Goal: Subscribe to service/newsletter

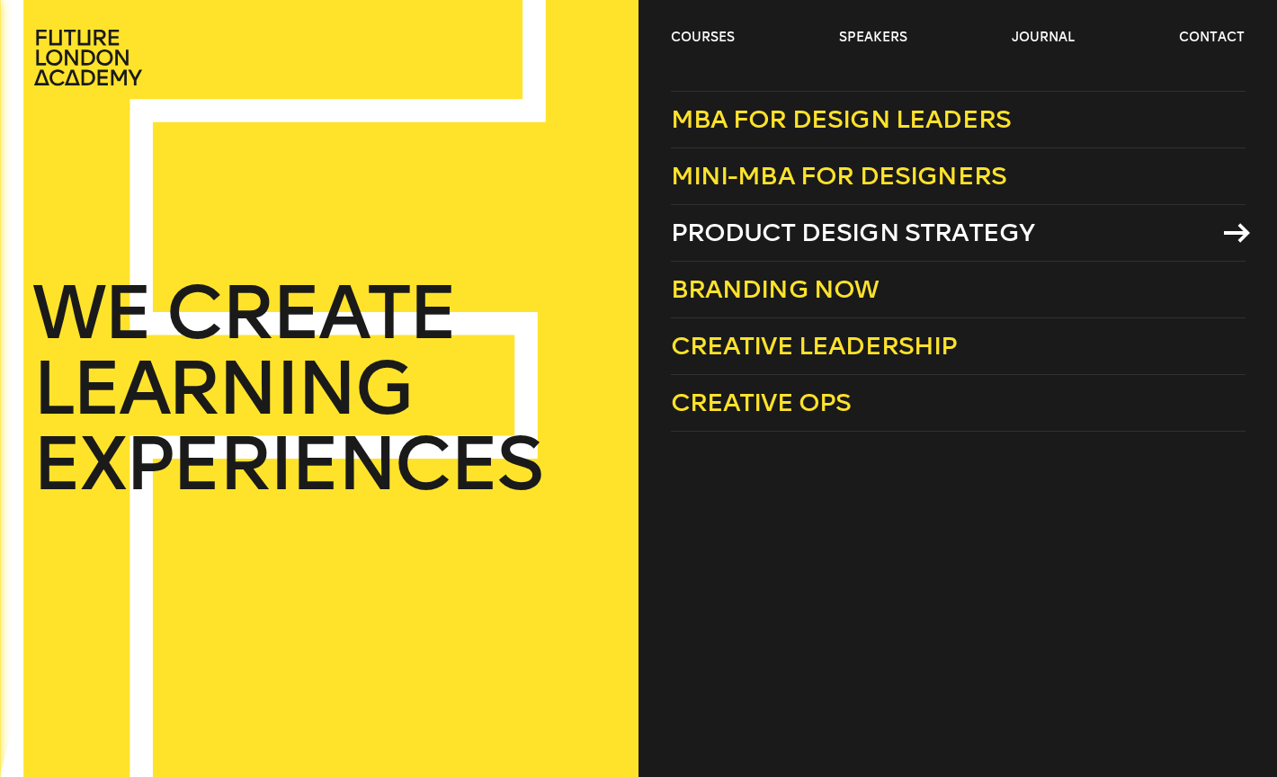
click at [724, 228] on span "Product Design Strategy" at bounding box center [853, 233] width 364 height 30
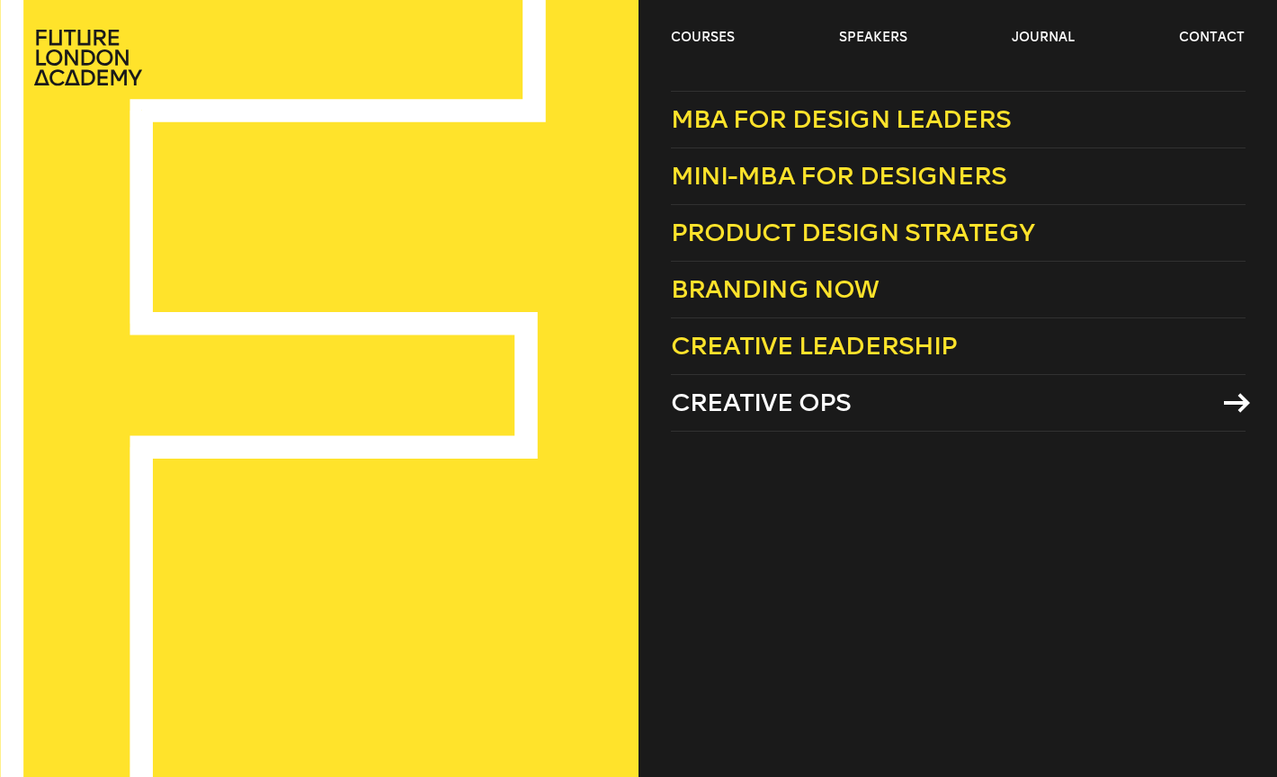
click at [754, 414] on span "Creative Ops" at bounding box center [761, 403] width 181 height 30
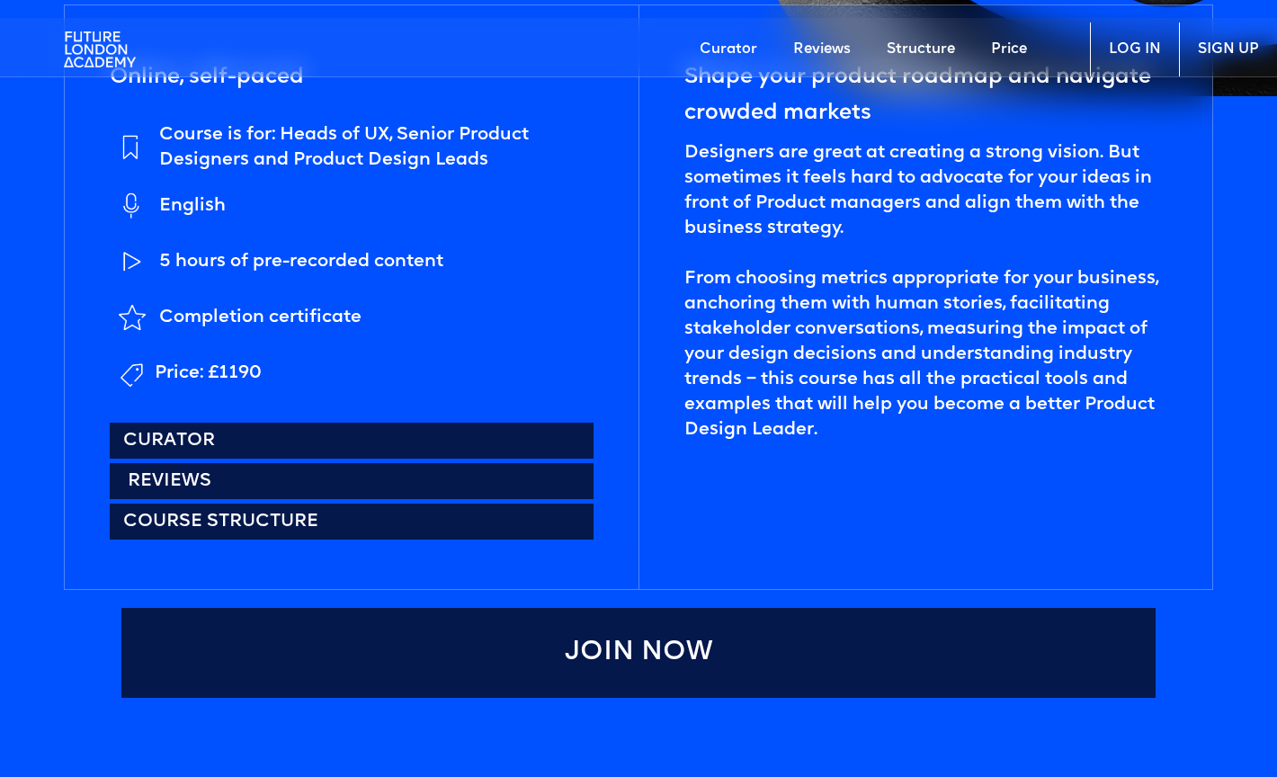
scroll to position [874, 1]
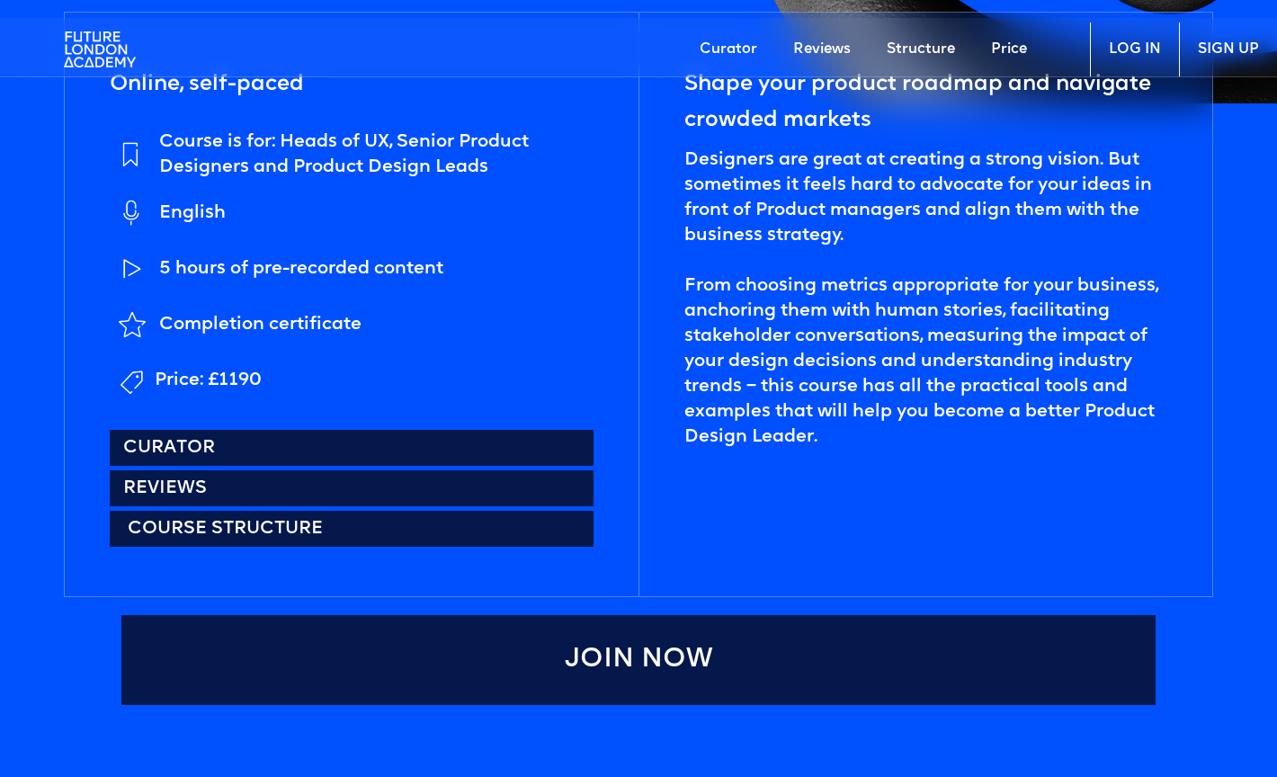
click at [299, 529] on link "Course structure" at bounding box center [352, 529] width 484 height 36
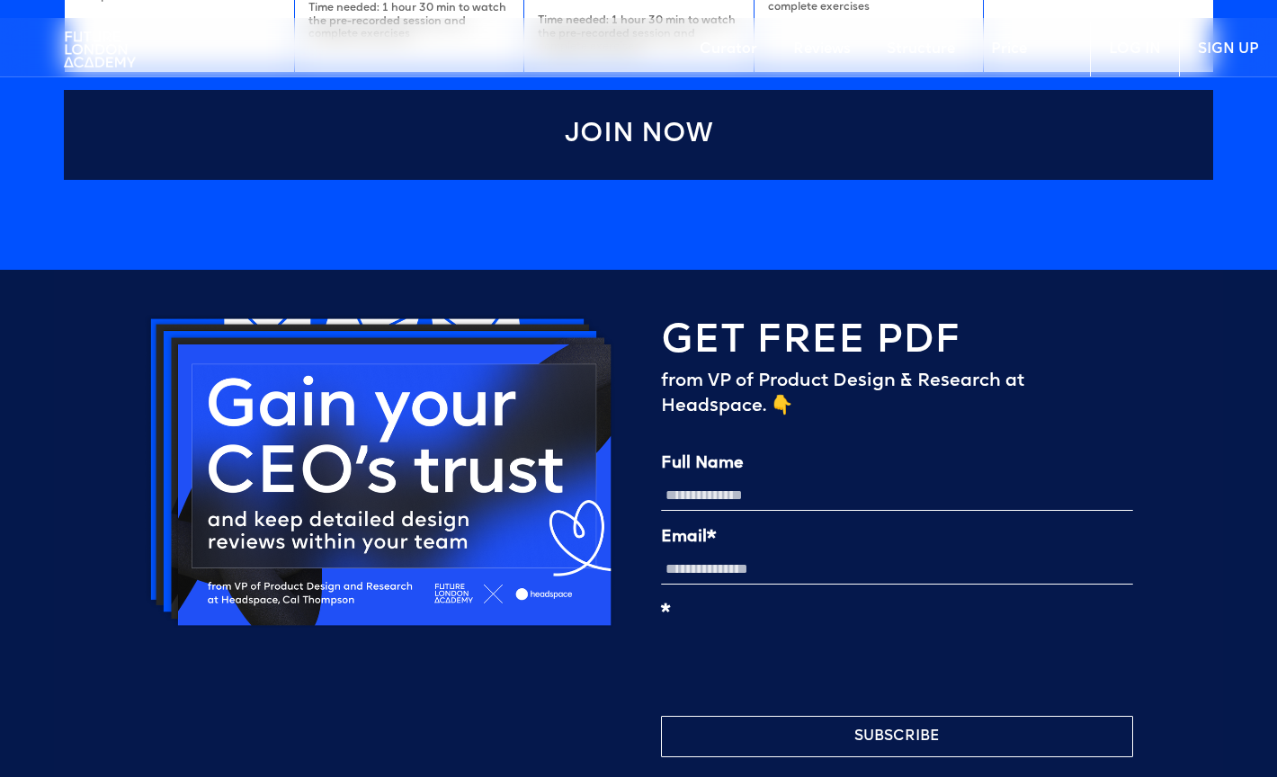
scroll to position [4157, 0]
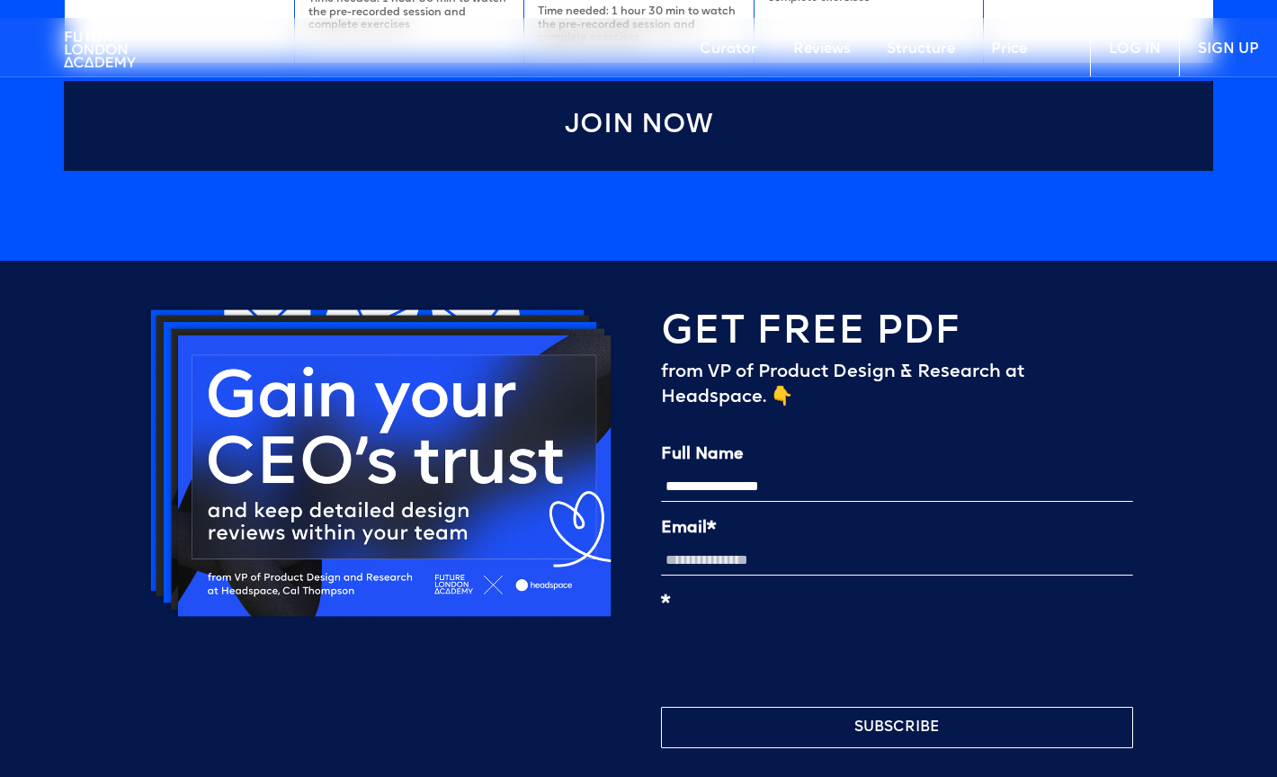
type input "**********"
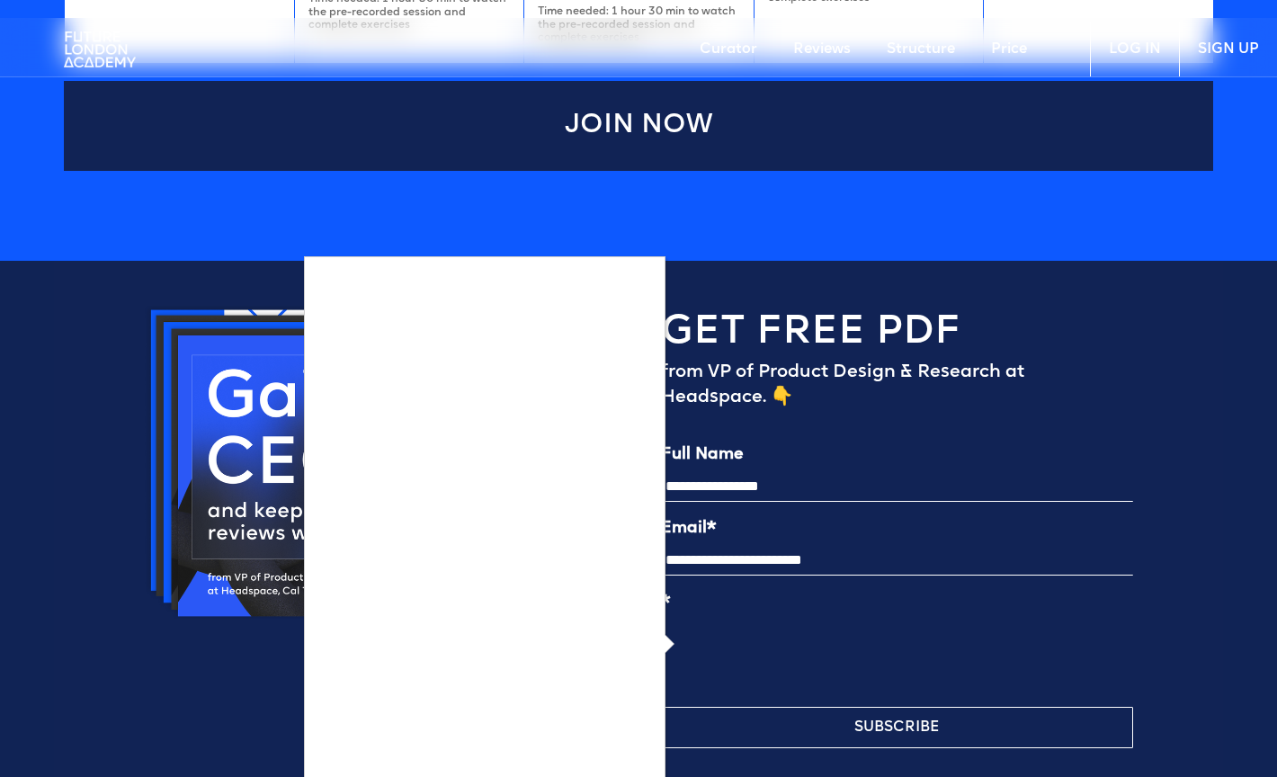
scroll to position [4191, 0]
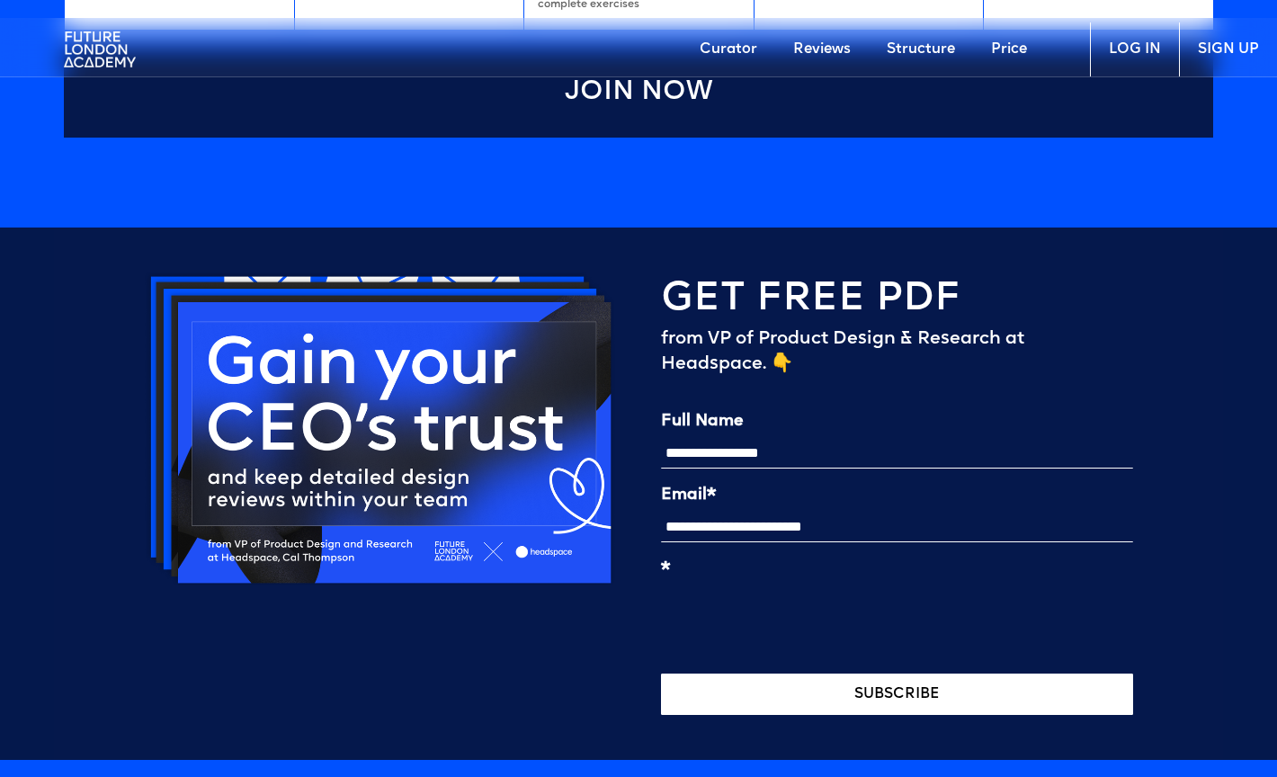
click at [761, 698] on button "SUBSCRIBE" at bounding box center [897, 694] width 472 height 41
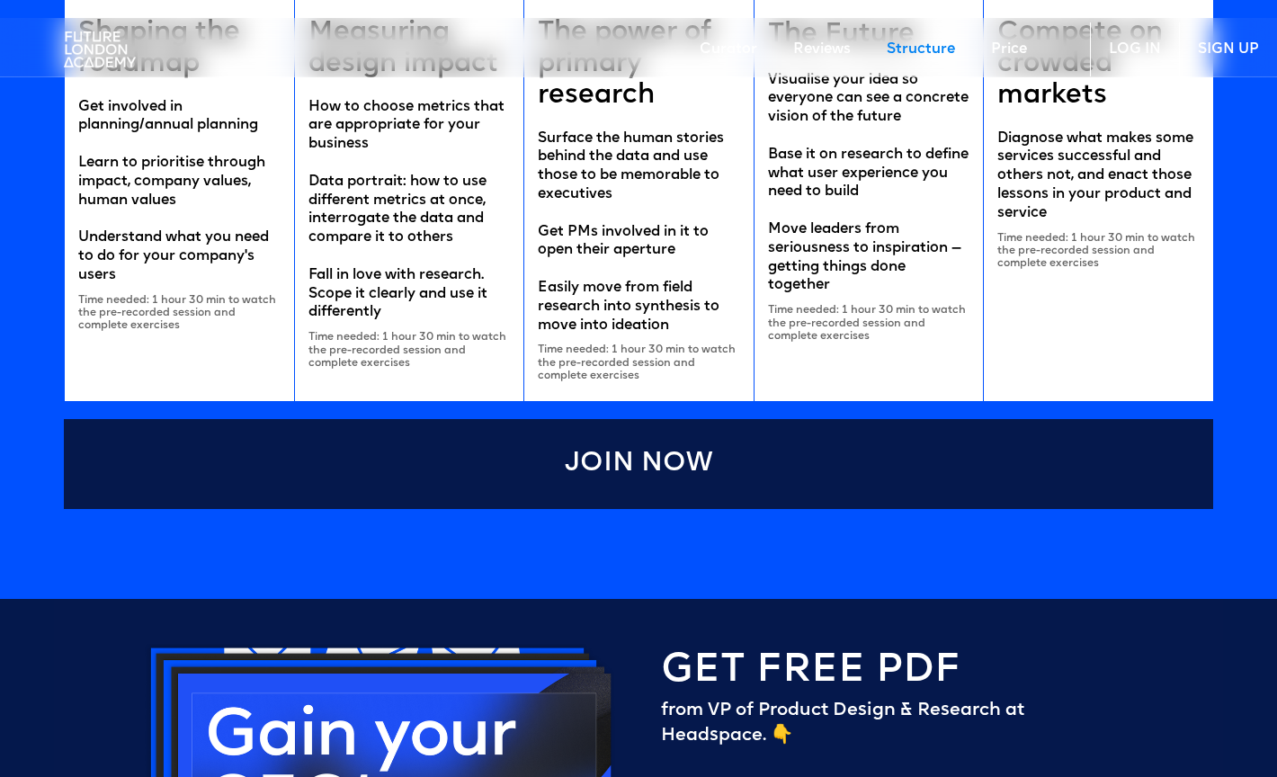
scroll to position [3817, 0]
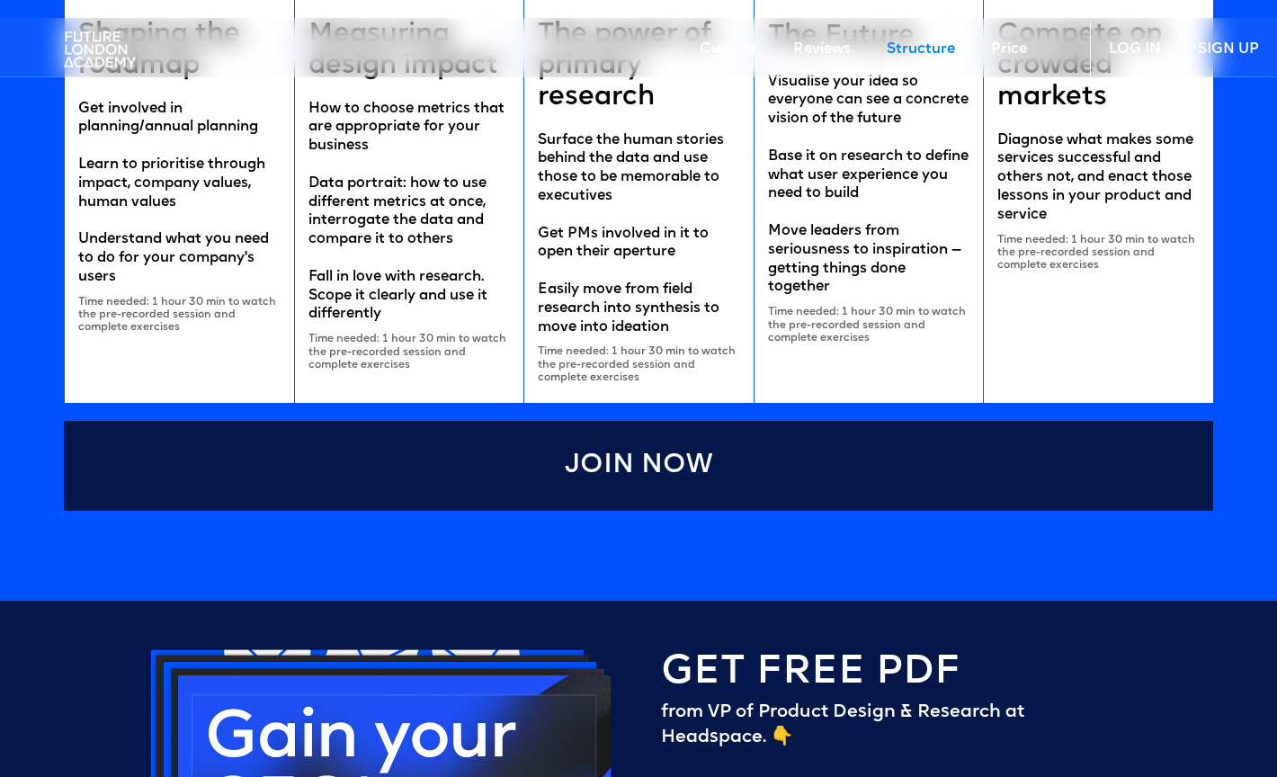
click at [824, 48] on link "Reviews" at bounding box center [822, 49] width 94 height 54
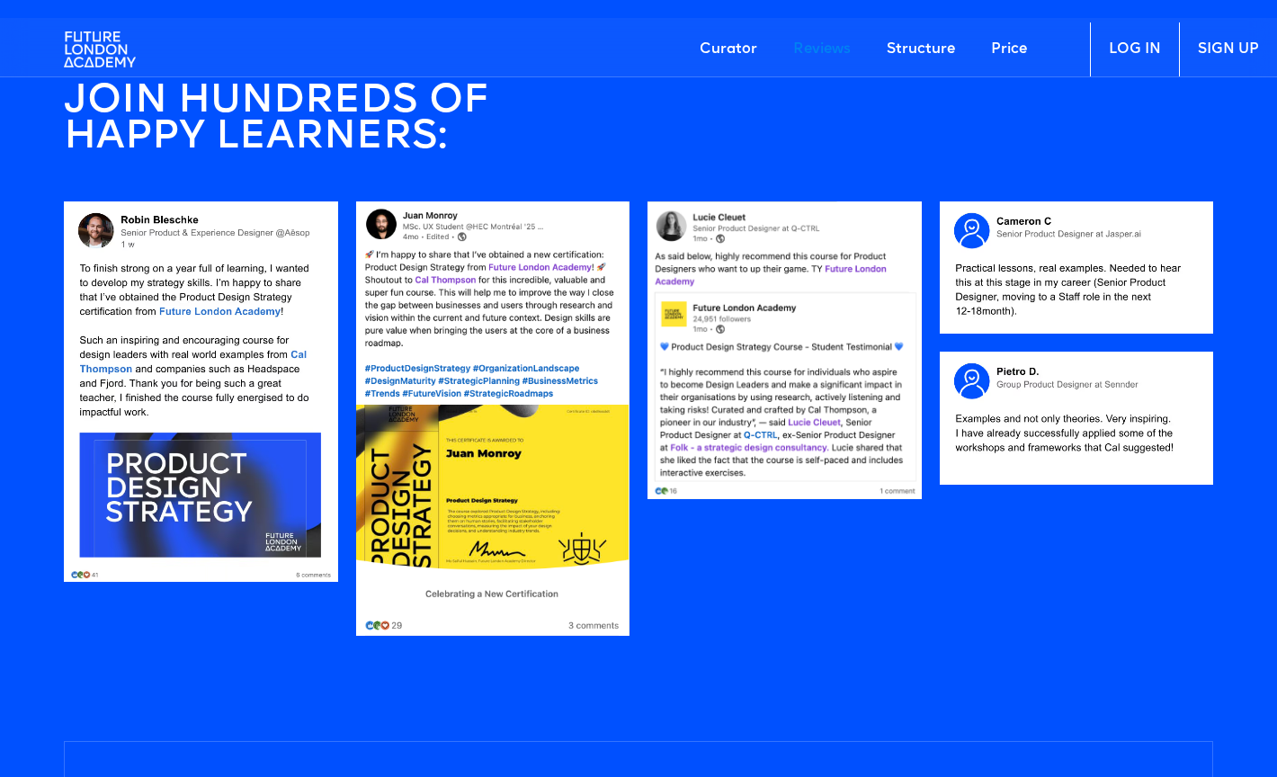
scroll to position [1610, 0]
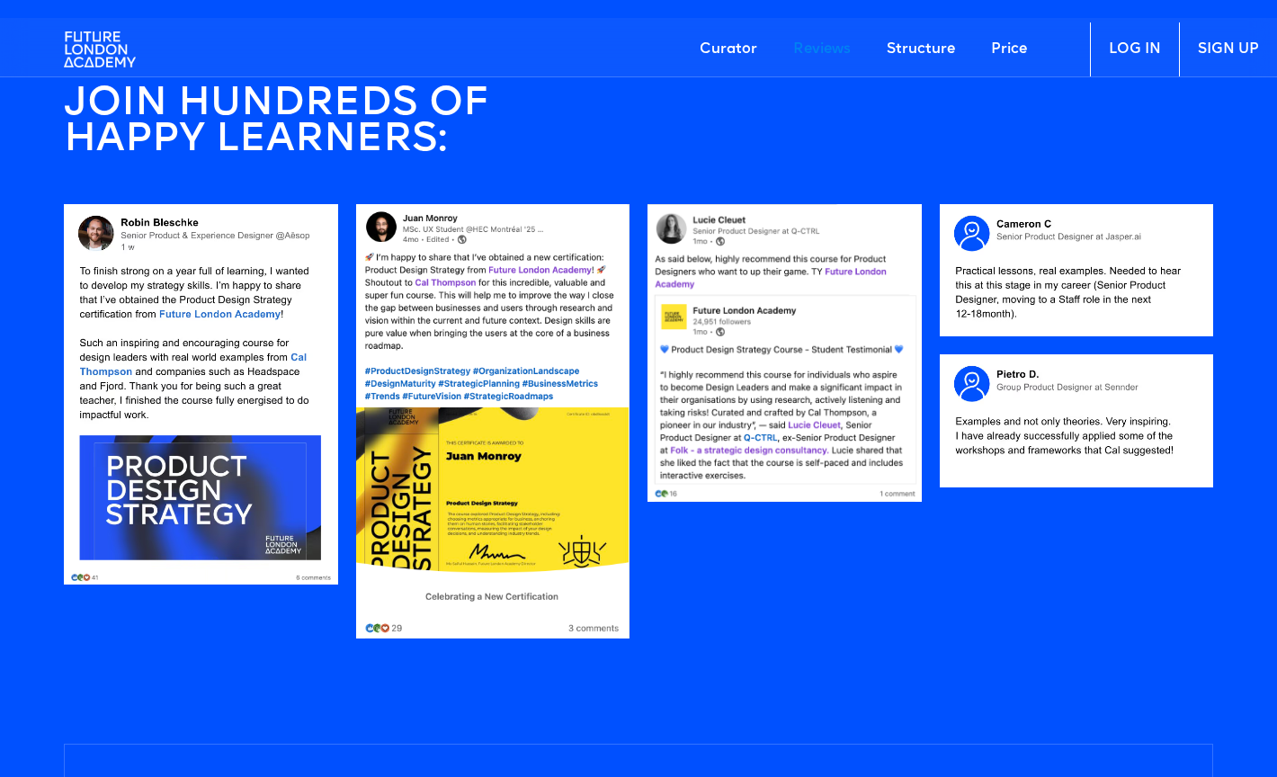
click at [728, 45] on link "Curator" at bounding box center [729, 49] width 94 height 54
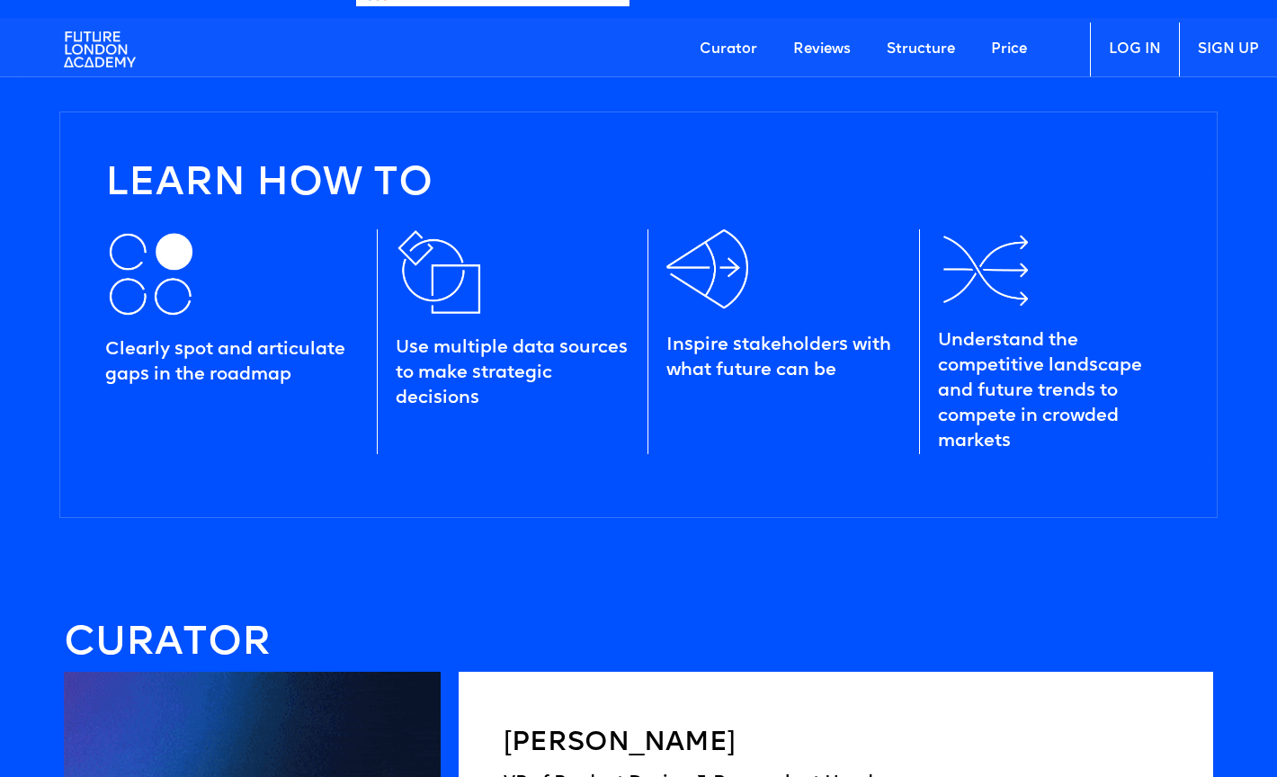
scroll to position [2147, 0]
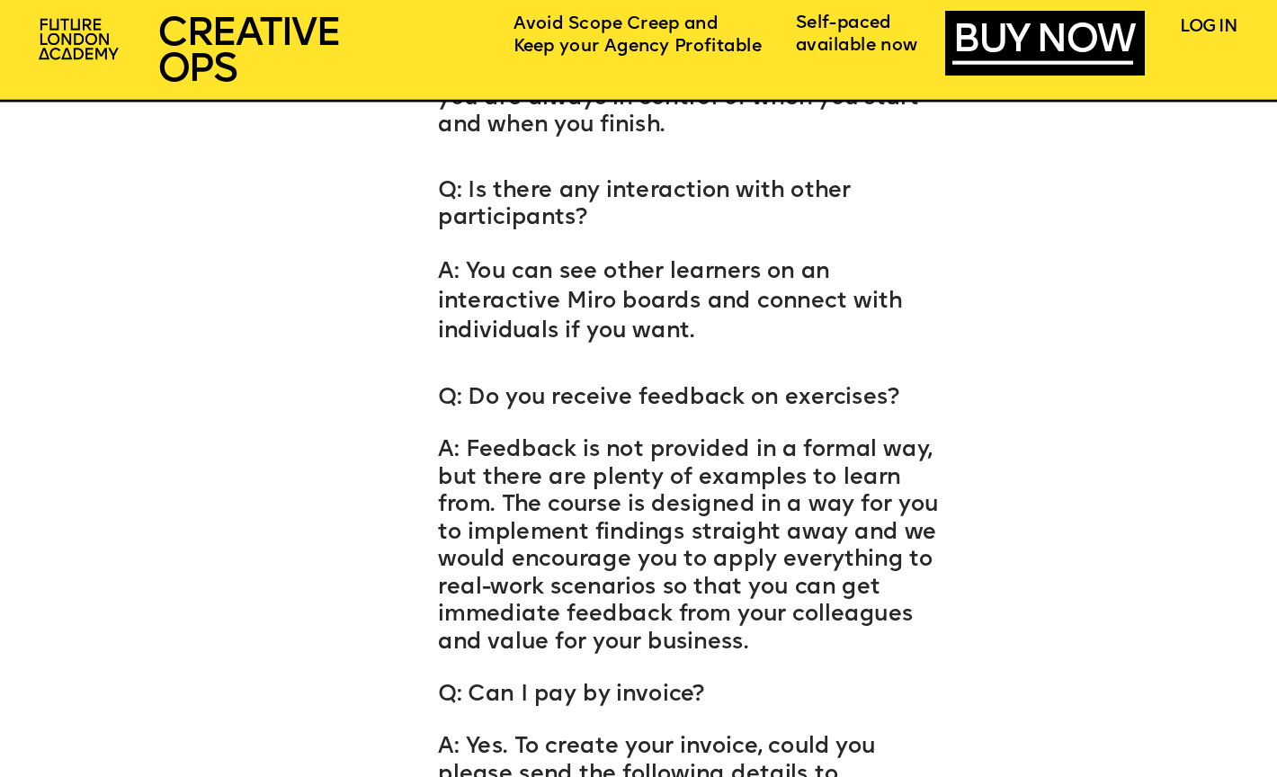
scroll to position [9300, 0]
